Goal: Transaction & Acquisition: Purchase product/service

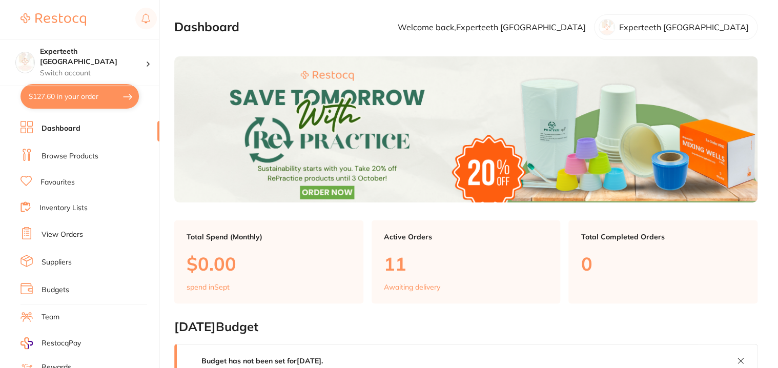
click at [77, 105] on button "$127.60 in your order" at bounding box center [80, 96] width 118 height 25
checkbox input "true"
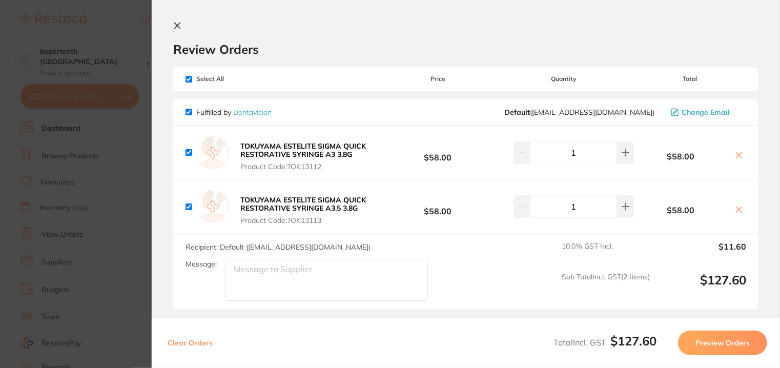
click at [176, 27] on icon at bounding box center [178, 26] width 6 height 6
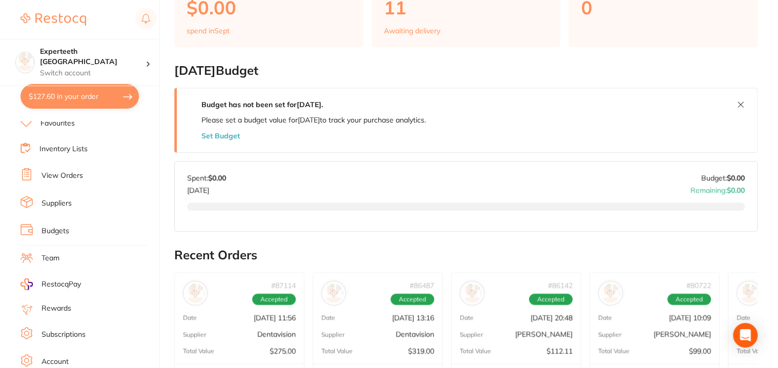
scroll to position [109, 0]
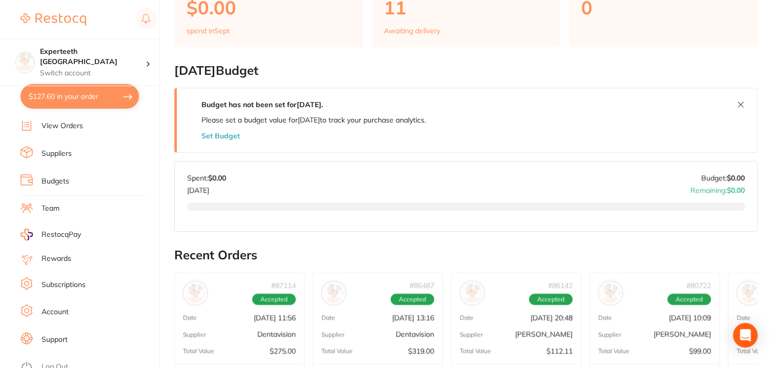
click at [62, 362] on link "Log Out" at bounding box center [55, 367] width 27 height 10
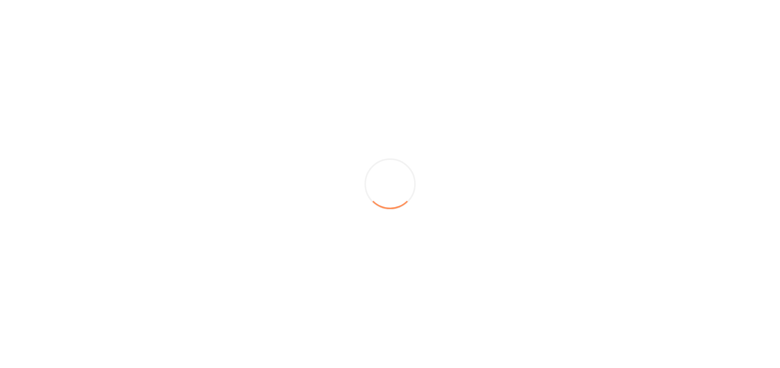
scroll to position [0, 0]
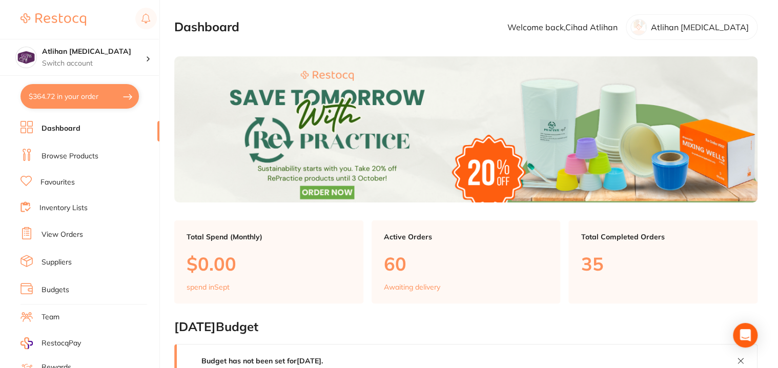
click at [76, 99] on button "$364.72 in your order" at bounding box center [80, 96] width 118 height 25
checkbox input "true"
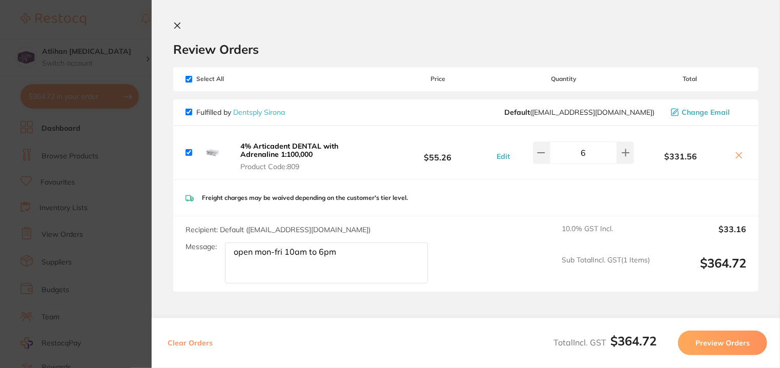
click at [176, 25] on icon at bounding box center [177, 26] width 8 height 8
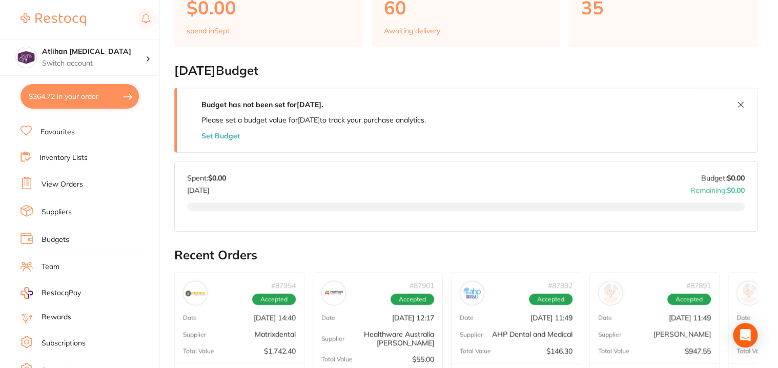
scroll to position [109, 0]
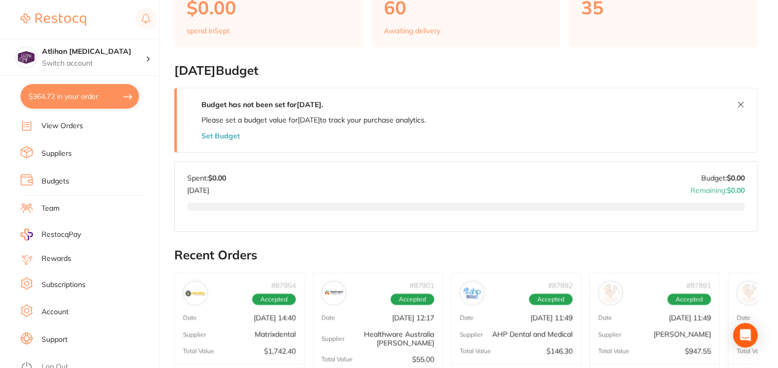
click at [53, 364] on link "Log Out" at bounding box center [55, 367] width 27 height 10
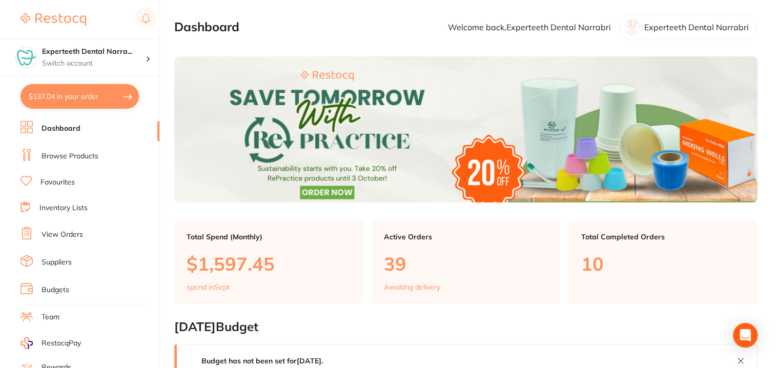
click at [58, 94] on button "$137.04 in your order" at bounding box center [80, 96] width 118 height 25
checkbox input "true"
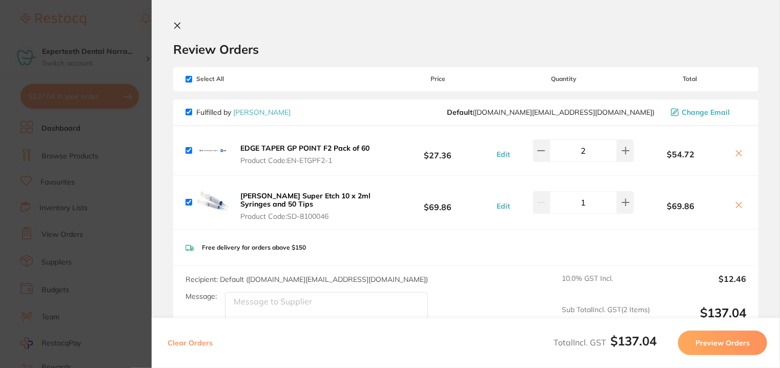
click at [177, 24] on icon at bounding box center [177, 26] width 8 height 8
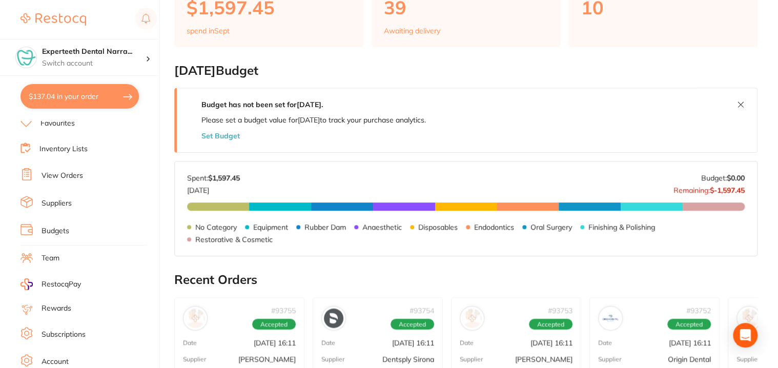
scroll to position [109, 0]
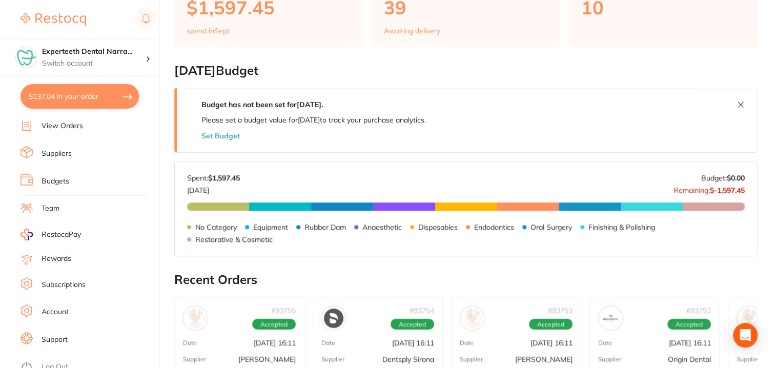
click at [56, 362] on link "Log Out" at bounding box center [55, 367] width 27 height 10
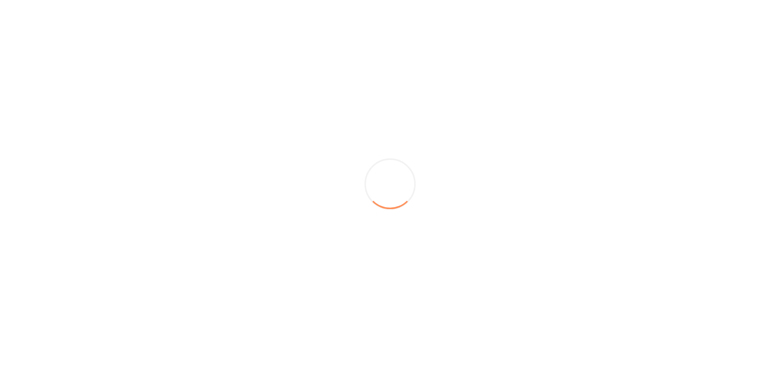
scroll to position [0, 0]
